Goal: Transaction & Acquisition: Purchase product/service

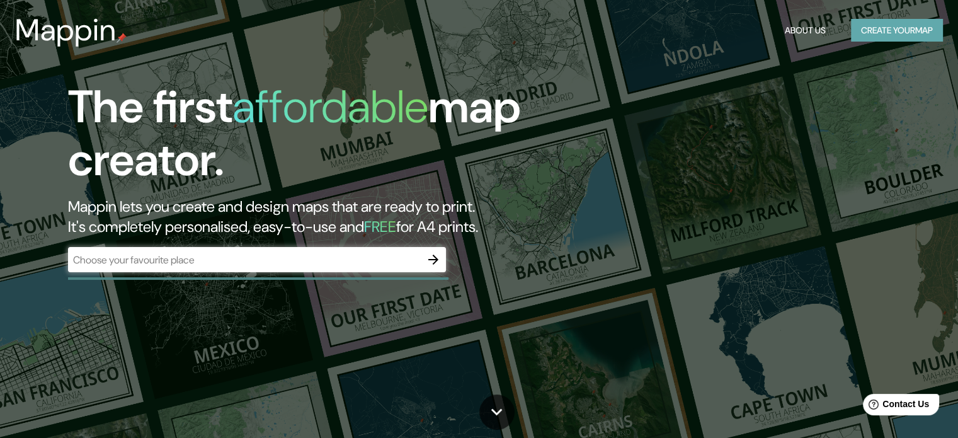
click at [907, 32] on button "Create your map" at bounding box center [897, 30] width 92 height 23
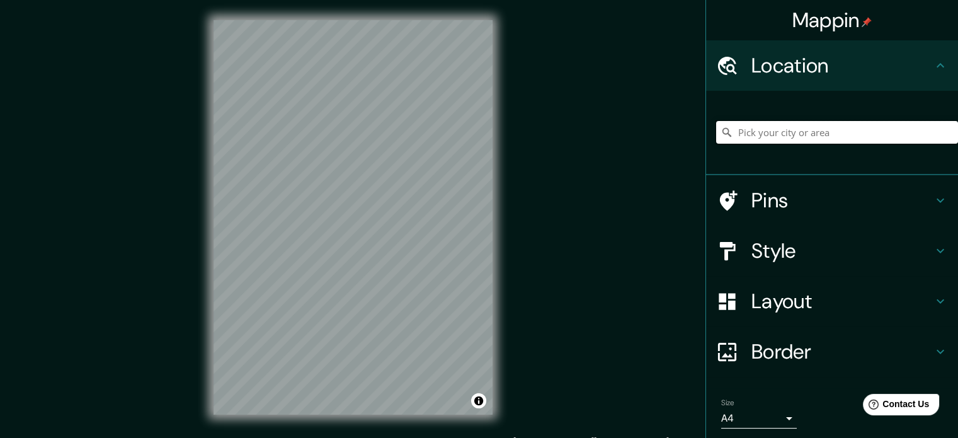
click at [832, 130] on input "Pick your city or area" at bounding box center [837, 132] width 242 height 23
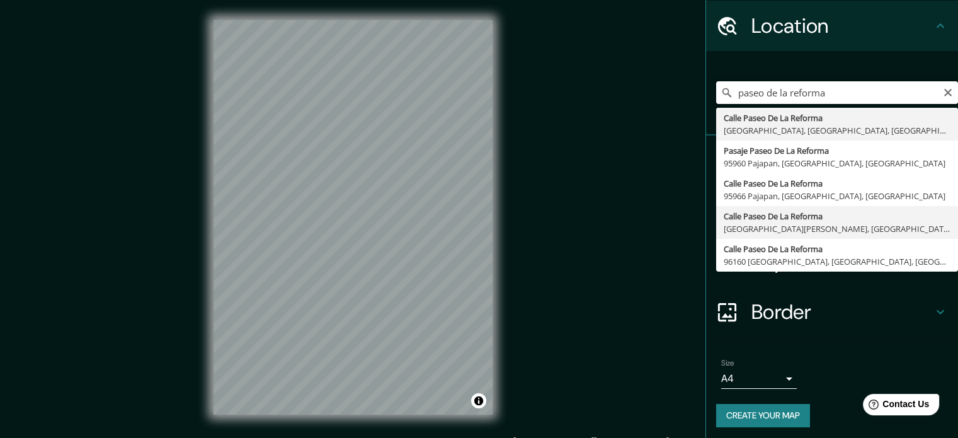
scroll to position [43, 0]
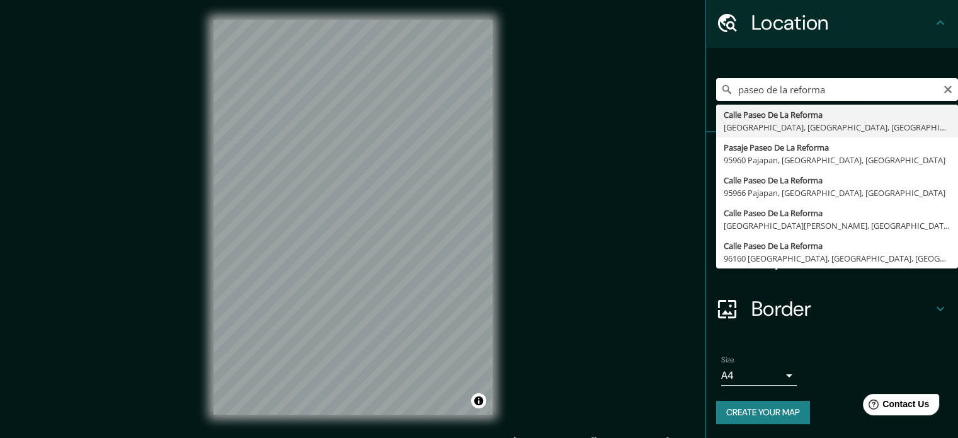
click at [837, 96] on input "paseo de la reforma" at bounding box center [837, 89] width 242 height 23
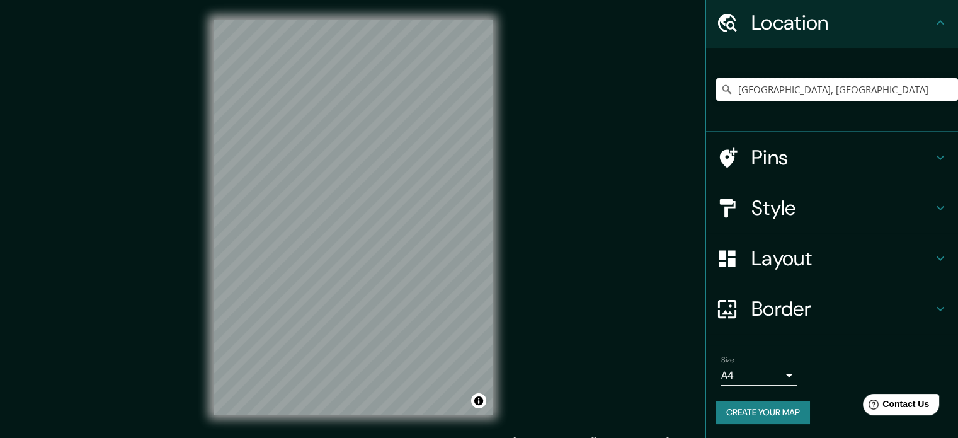
click at [851, 88] on input "[GEOGRAPHIC_DATA], [GEOGRAPHIC_DATA]" at bounding box center [837, 89] width 242 height 23
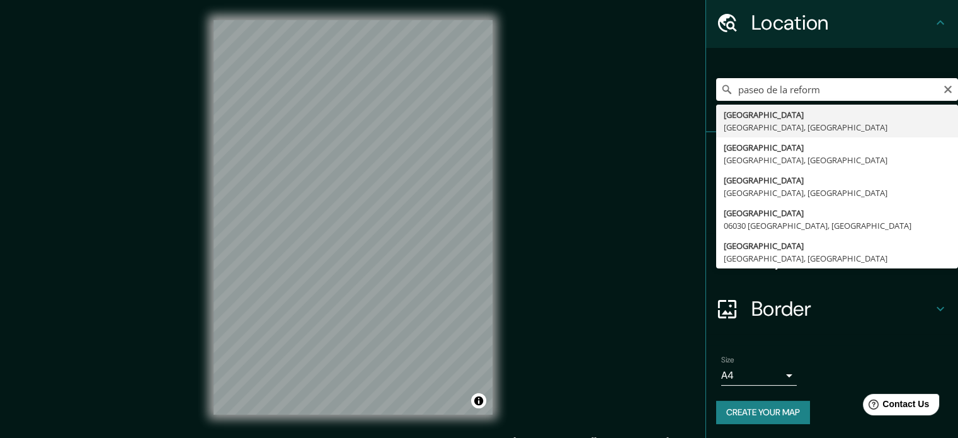
type input "[GEOGRAPHIC_DATA], [GEOGRAPHIC_DATA]"
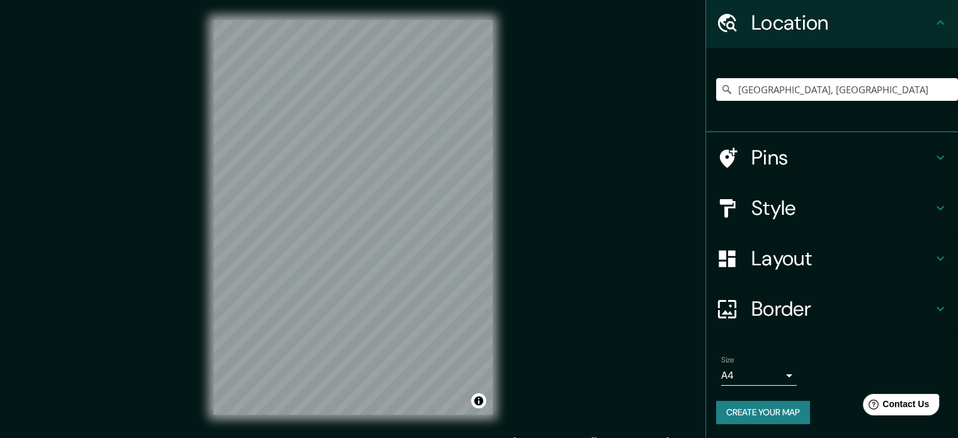
click at [790, 263] on h4 "Layout" at bounding box center [842, 258] width 181 height 25
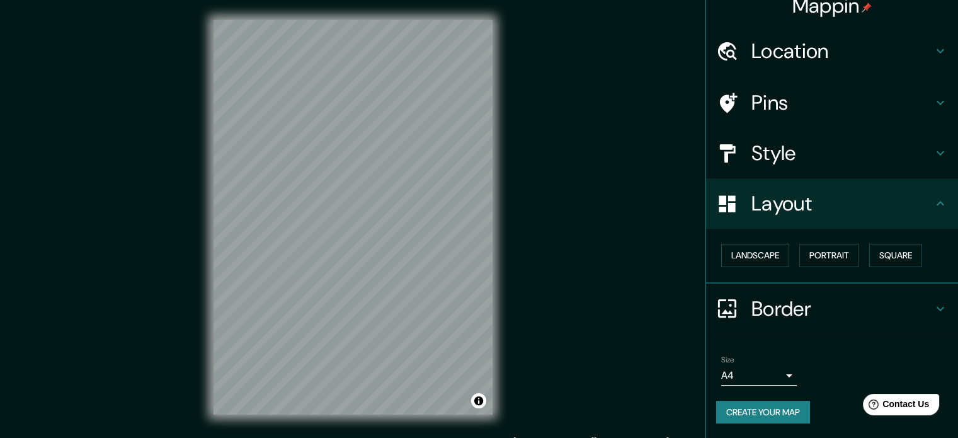
scroll to position [14, 0]
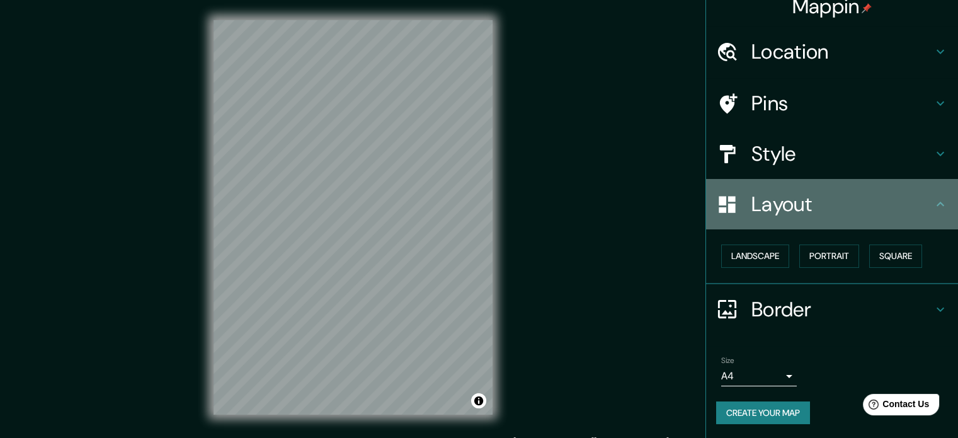
click at [808, 205] on h4 "Layout" at bounding box center [842, 204] width 181 height 25
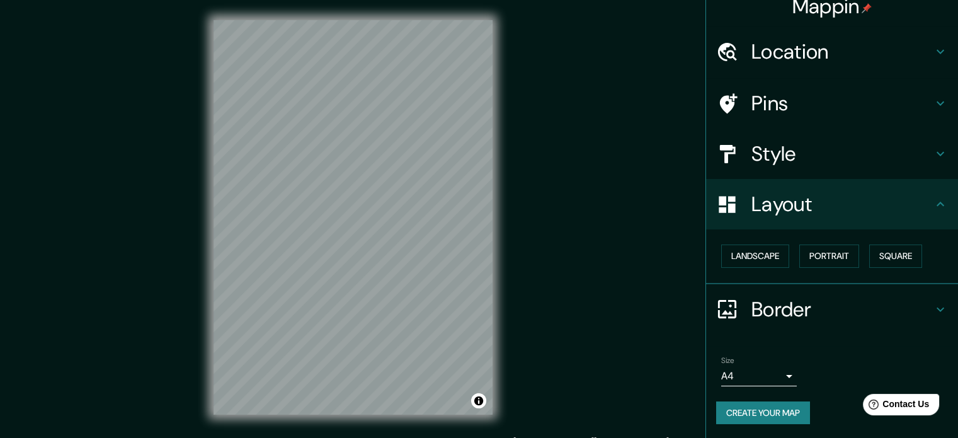
click at [823, 154] on h4 "Style" at bounding box center [842, 153] width 181 height 25
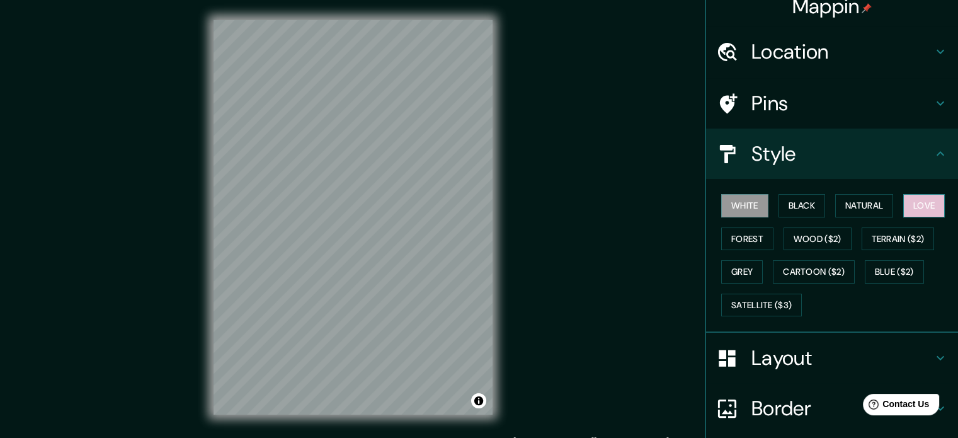
click at [929, 205] on button "Love" at bounding box center [925, 205] width 42 height 23
